Goal: Information Seeking & Learning: Learn about a topic

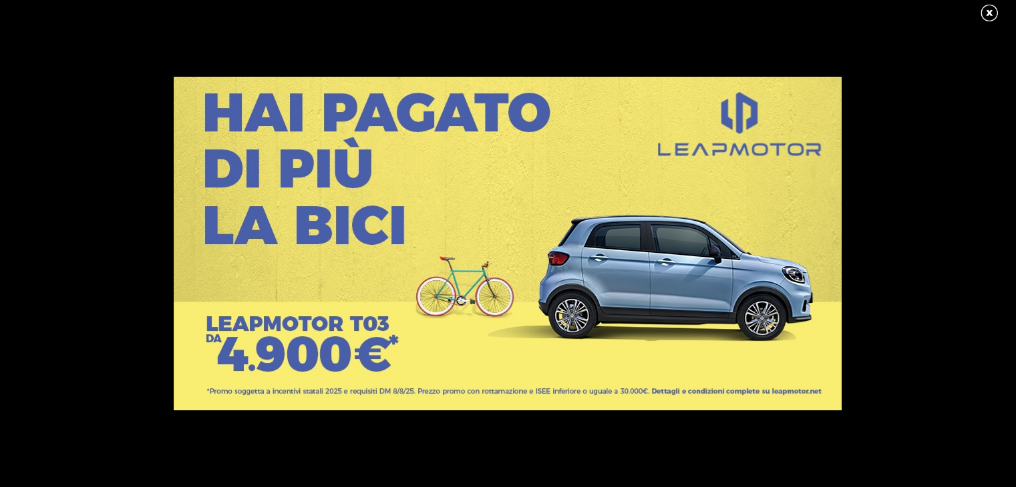
click at [981, 13] on link at bounding box center [995, 13] width 33 height 20
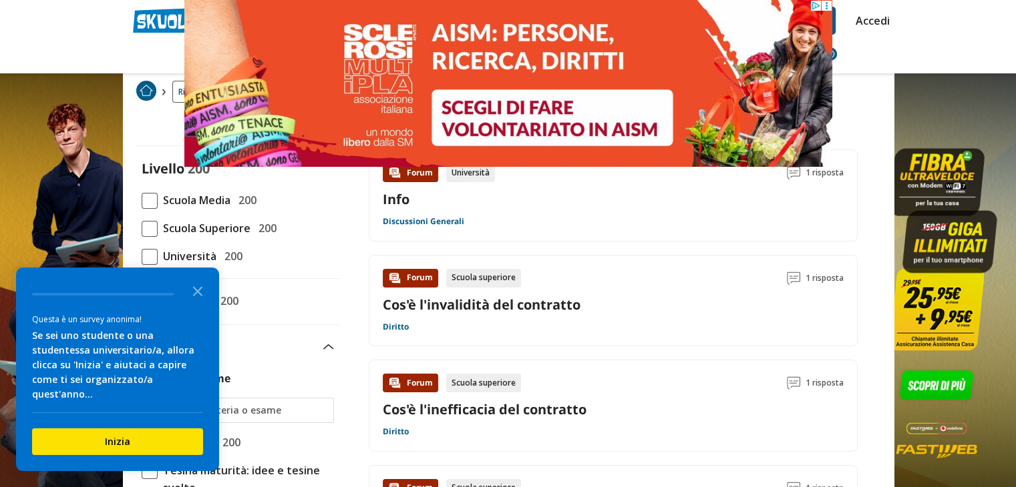
scroll to position [67, 0]
click at [147, 201] on span at bounding box center [150, 202] width 16 height 16
click at [142, 201] on input "Scuola Media 200" at bounding box center [142, 201] width 0 height 0
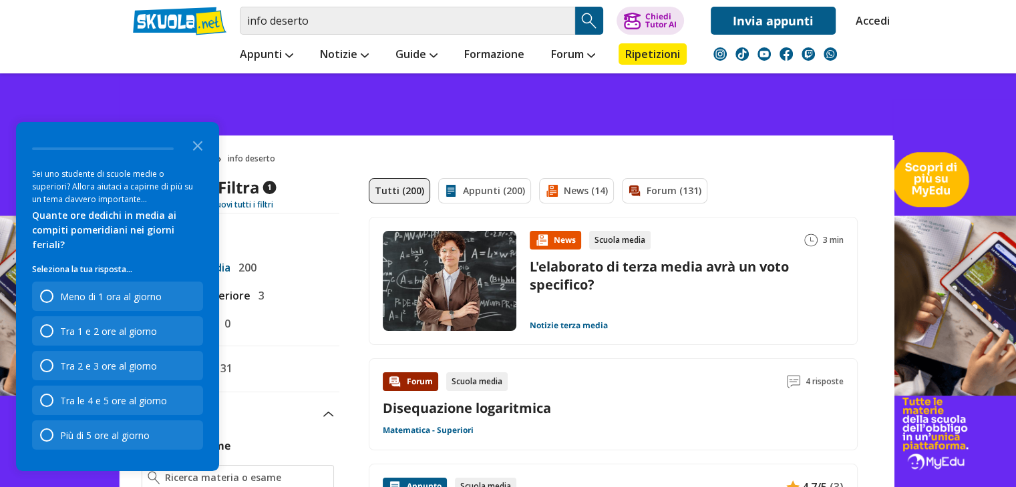
click at [200, 158] on icon "Close the survey" at bounding box center [197, 145] width 27 height 27
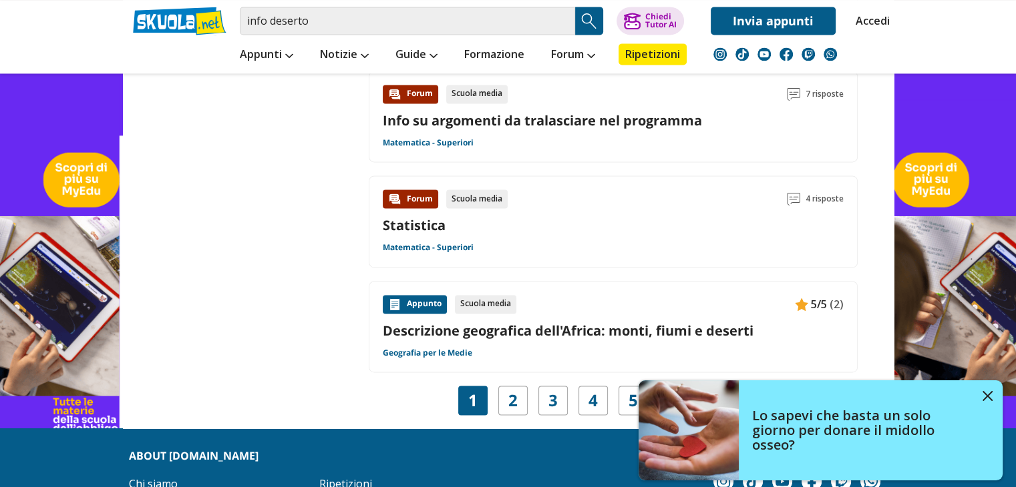
scroll to position [1960, 0]
